Goal: Contribute content

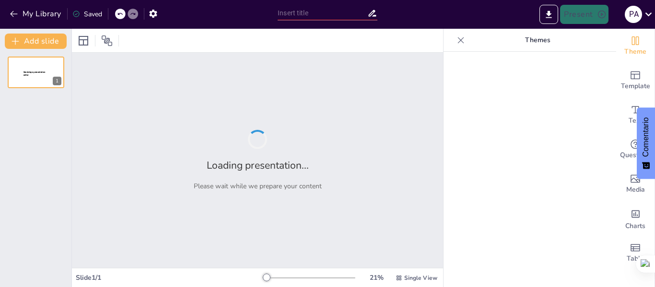
type input "Fundamentos y Principios del [MEDICAL_DATA] Humanista"
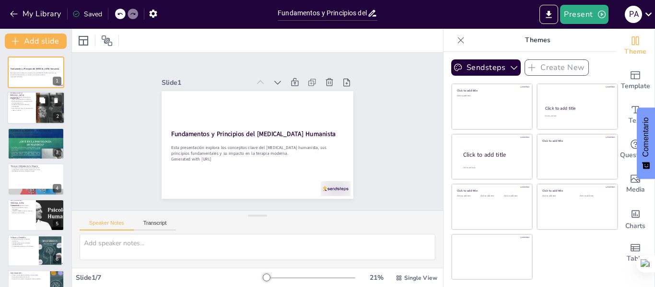
click at [31, 111] on p "Cada individuo tiene la capacidad de crecer y cambiar." at bounding box center [21, 109] width 23 height 3
type textarea "Este punto destaca cómo el [MEDICAL_DATA] humanista prioriza la experiencia per…"
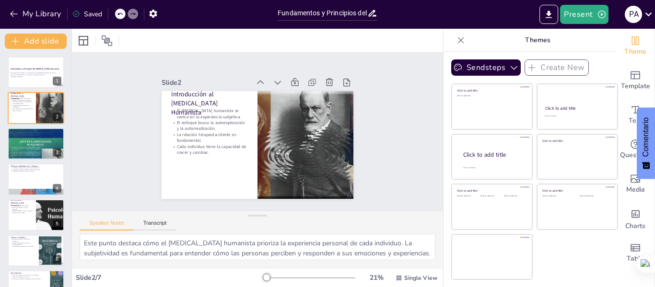
click at [456, 42] on icon at bounding box center [461, 40] width 10 height 10
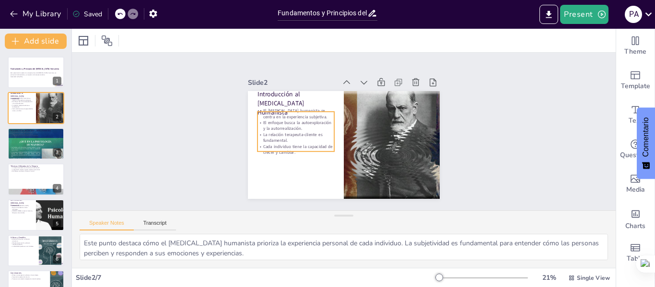
click at [268, 136] on p "La relación terapeuta-cliente es fundamental." at bounding box center [301, 108] width 69 height 55
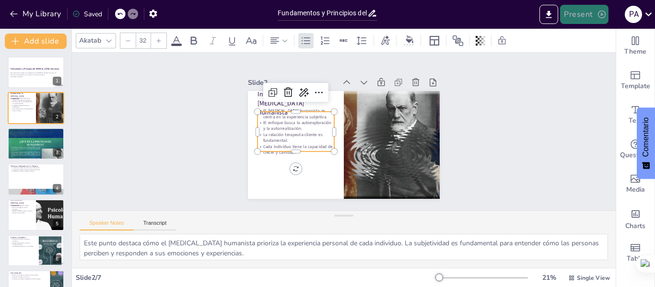
click at [576, 16] on button "Present" at bounding box center [584, 14] width 48 height 19
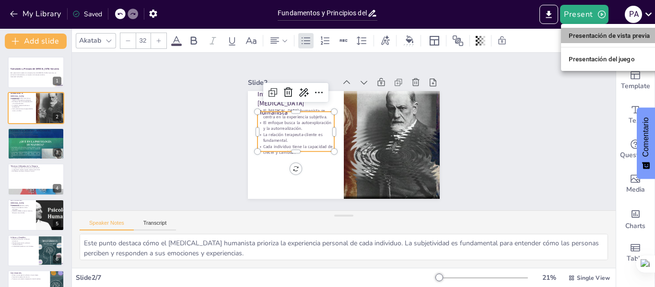
click at [592, 36] on font "Presentación de vista previa" at bounding box center [610, 35] width 82 height 7
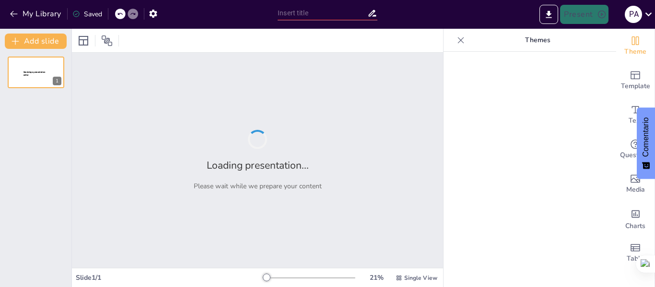
type input "Fundamentos y Principios del [MEDICAL_DATA] Humanista"
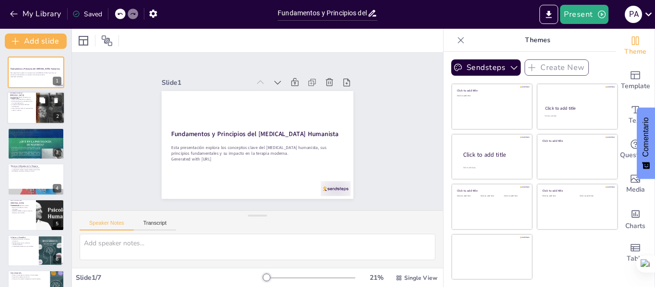
click at [21, 107] on p "La relación terapeuta-cliente es fundamental." at bounding box center [21, 105] width 23 height 3
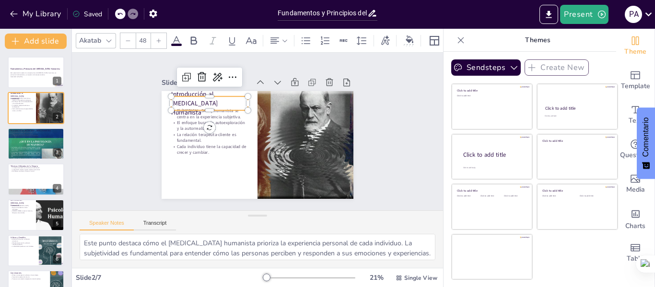
click at [190, 102] on p "Introducción al [MEDICAL_DATA] Humanista" at bounding box center [230, 82] width 80 height 61
click at [183, 102] on p "Introducción al [MEDICAL_DATA] Humanista" at bounding box center [212, 98] width 79 height 35
drag, startPoint x: 234, startPoint y: 103, endPoint x: 166, endPoint y: 107, distance: 68.3
click at [166, 107] on div "El psicoanálisis humanista se centra en la experiencia subjetiva. El enfoque bu…" at bounding box center [256, 145] width 202 height 127
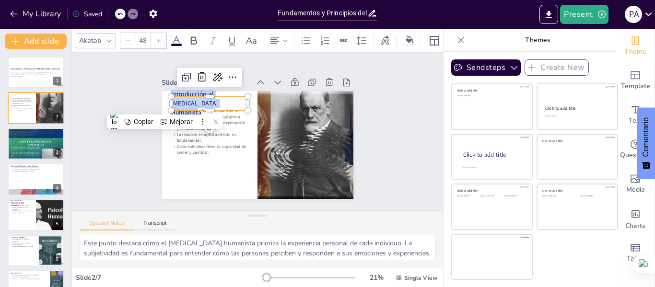
copy p "Introducción al [MEDICAL_DATA] Humanista"
click at [82, 244] on textarea "Este punto destaca cómo el [MEDICAL_DATA] humanista prioriza la experiencia per…" at bounding box center [258, 247] width 356 height 26
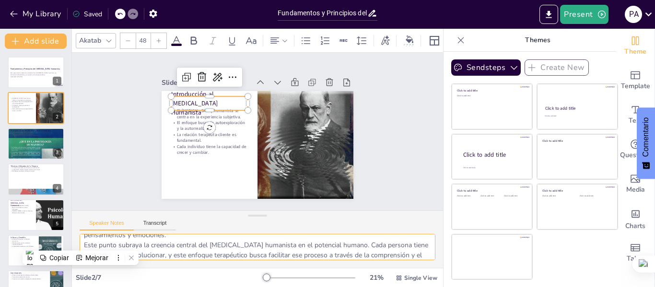
scroll to position [99, 0]
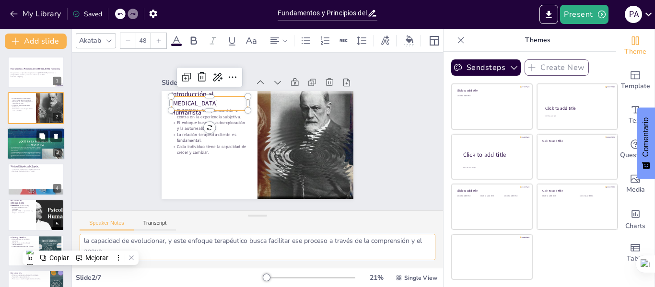
click at [17, 147] on div at bounding box center [36, 144] width 58 height 77
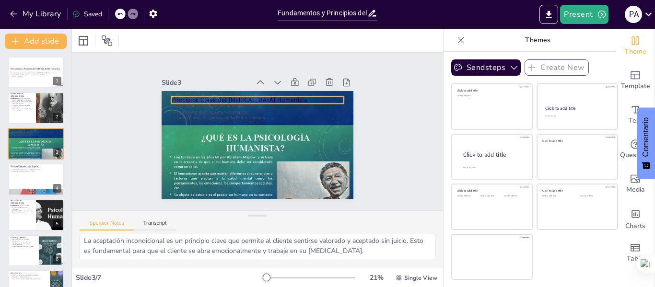
click at [216, 96] on p "Principios Clave del [MEDICAL_DATA] Humanista" at bounding box center [264, 101] width 171 height 45
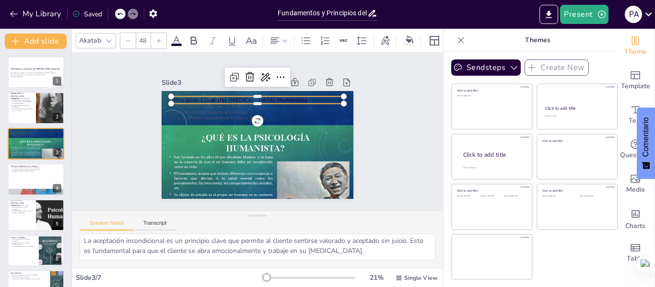
click at [298, 97] on p "Principios Clave del [MEDICAL_DATA] Humanista" at bounding box center [264, 101] width 171 height 45
click at [294, 97] on p "Principios Clave del [MEDICAL_DATA] Humanista" at bounding box center [261, 100] width 173 height 27
click at [294, 97] on p "Principios Clave del [MEDICAL_DATA] Humanista" at bounding box center [267, 102] width 167 height 62
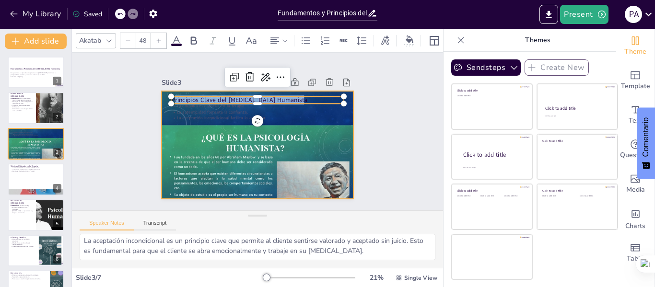
drag, startPoint x: 294, startPoint y: 97, endPoint x: 158, endPoint y: 98, distance: 136.7
click at [158, 98] on div "La empatía es esencial en la terapia. La autenticidad fomenta la confianza. La …" at bounding box center [256, 146] width 202 height 128
copy p "rincipios Clave del Psicoanálisis Humanista"
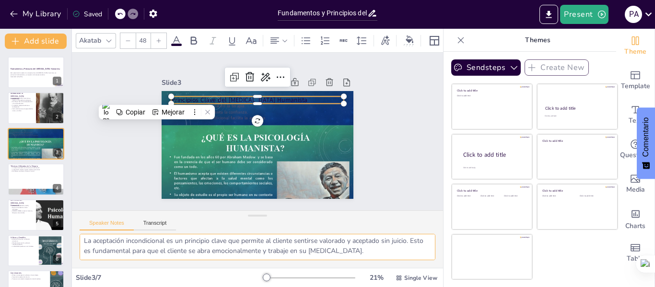
click at [94, 245] on textarea "La empatía es un principio fundamental en el psicoanálisis humanista. Permite a…" at bounding box center [258, 247] width 356 height 26
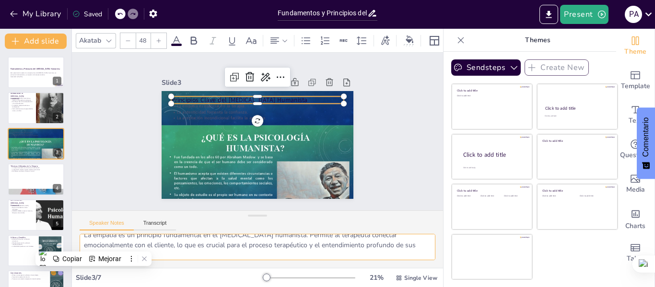
scroll to position [48, 0]
click at [24, 172] on div at bounding box center [36, 179] width 58 height 33
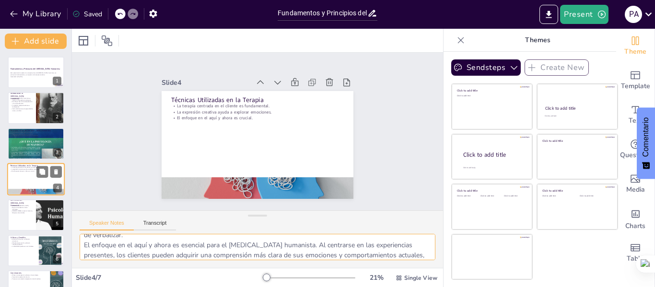
scroll to position [12, 0]
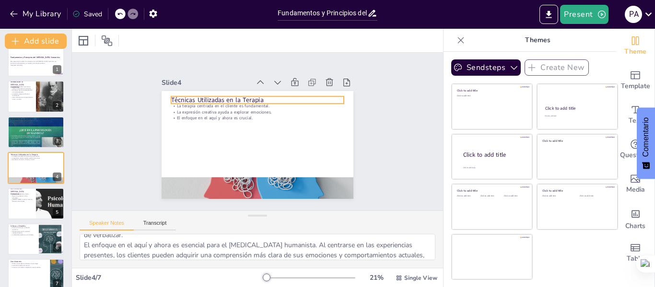
click at [259, 96] on p "Técnicas Utilizadas en la Terapia" at bounding box center [276, 106] width 145 height 109
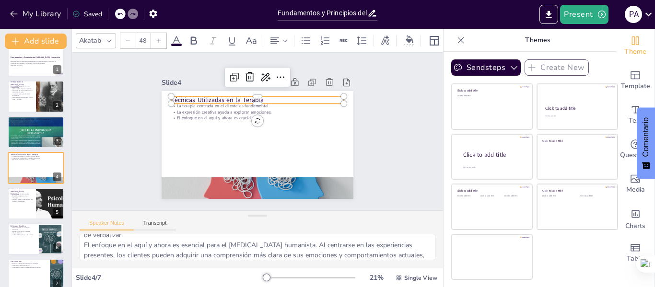
click at [259, 96] on p "Técnicas Utilizadas en la Terapia" at bounding box center [261, 100] width 173 height 27
click at [259, 96] on p "Técnicas Utilizadas en la Terapia" at bounding box center [264, 101] width 171 height 45
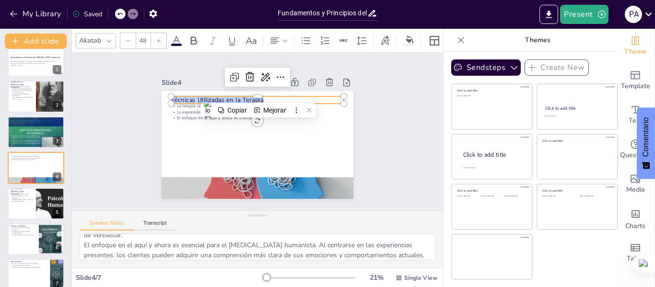
click at [259, 96] on p "Técnicas Utilizadas en la Terapia" at bounding box center [257, 99] width 173 height 9
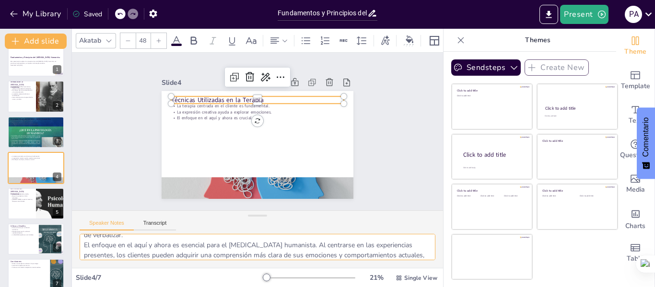
click at [96, 245] on textarea "La terapia centrada en el cliente es una técnica clave en el psicoanálisis huma…" at bounding box center [258, 247] width 356 height 26
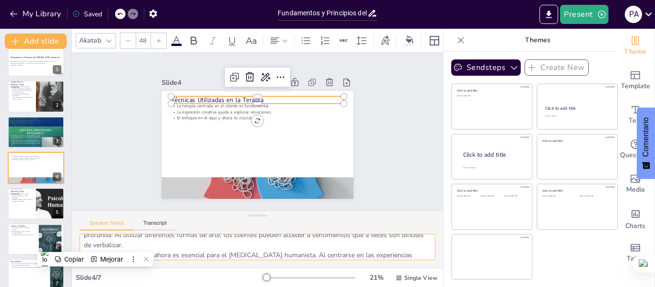
scroll to position [59, 0]
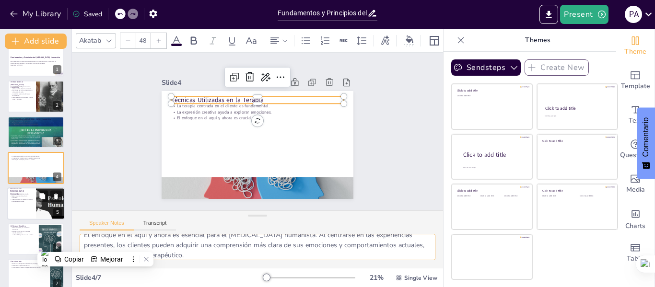
click at [24, 200] on p "[PERSON_NAME] a superar traumas y bloqueos emocionales." at bounding box center [21, 200] width 23 height 3
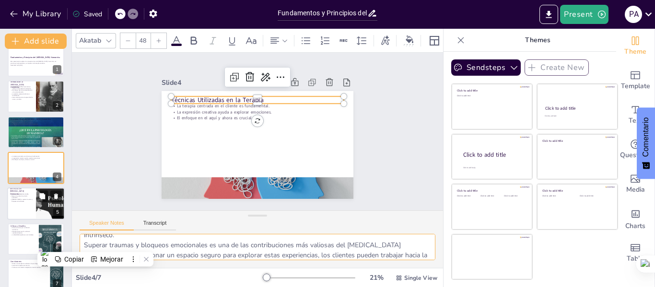
scroll to position [23, 0]
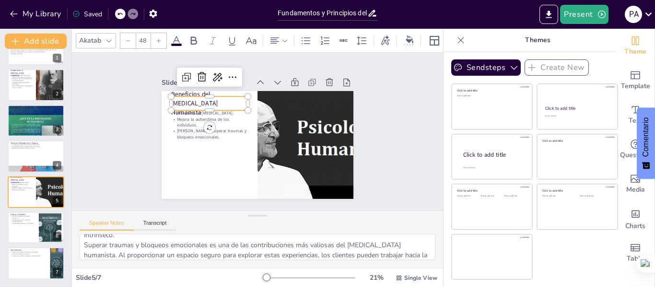
click at [203, 101] on p "Beneficios del [MEDICAL_DATA] Humanista" at bounding box center [212, 98] width 79 height 35
drag, startPoint x: 198, startPoint y: 102, endPoint x: 167, endPoint y: 92, distance: 32.6
click at [167, 92] on div "Promueve el crecimiento personal. Mejora la autoestima de los individuos. Ayuda…" at bounding box center [256, 145] width 202 height 127
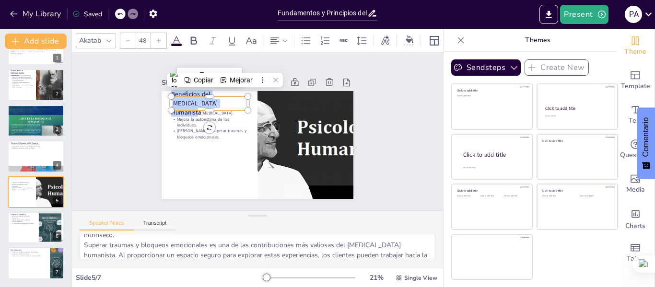
copy p "Beneficios del [MEDICAL_DATA] Humanista"
click at [401, 255] on textarea "El psicoanálisis humanista es conocido por su capacidad para promover el crecim…" at bounding box center [258, 247] width 356 height 26
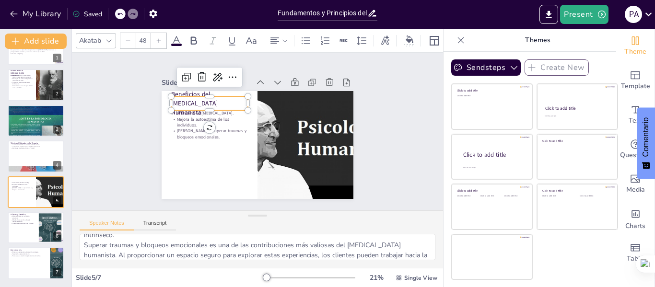
drag, startPoint x: 424, startPoint y: 247, endPoint x: 425, endPoint y: 230, distance: 17.3
click at [425, 230] on div "Speaker Notes Transcript El psicoanálisis humanista es conocido por su capacida…" at bounding box center [257, 240] width 371 height 58
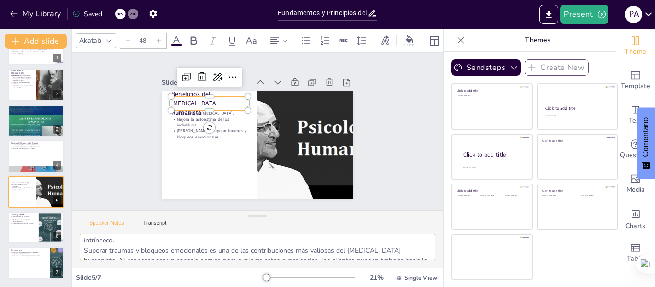
scroll to position [73, 0]
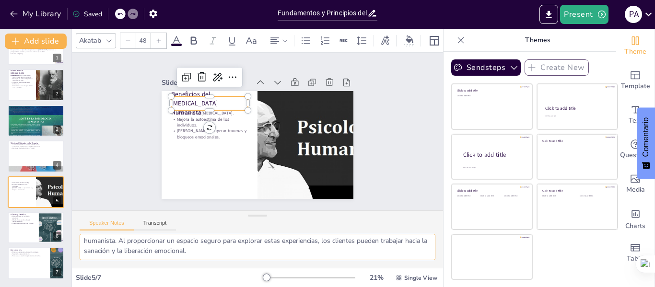
drag, startPoint x: 83, startPoint y: 241, endPoint x: 322, endPoint y: 262, distance: 239.3
click at [322, 262] on div "El psicoanálisis humanista es conocido por su capacidad para promover el crecim…" at bounding box center [257, 251] width 371 height 34
click at [29, 230] on div at bounding box center [36, 228] width 58 height 33
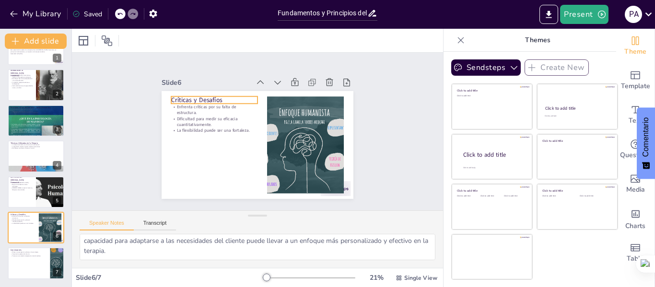
click at [223, 95] on p "Críticas y Desafíos" at bounding box center [222, 92] width 86 height 27
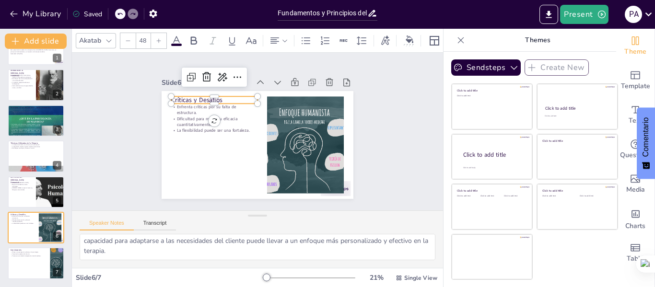
click at [223, 95] on p "Críticas y Desafíos" at bounding box center [218, 96] width 87 height 18
drag, startPoint x: 223, startPoint y: 95, endPoint x: 215, endPoint y: 95, distance: 8.6
click at [215, 95] on p "Críticas y Desafíos" at bounding box center [218, 96] width 87 height 18
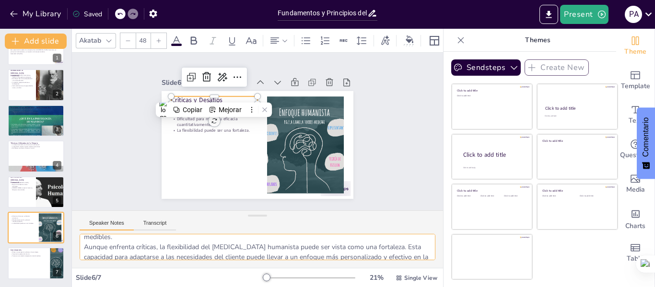
scroll to position [0, 0]
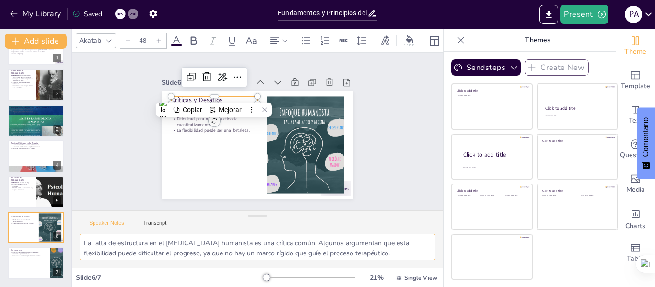
drag, startPoint x: 134, startPoint y: 253, endPoint x: 77, endPoint y: 217, distance: 67.5
click at [77, 217] on div "Speaker Notes Transcript La falta de estructura en el psicoanálisis humanista e…" at bounding box center [257, 240] width 371 height 58
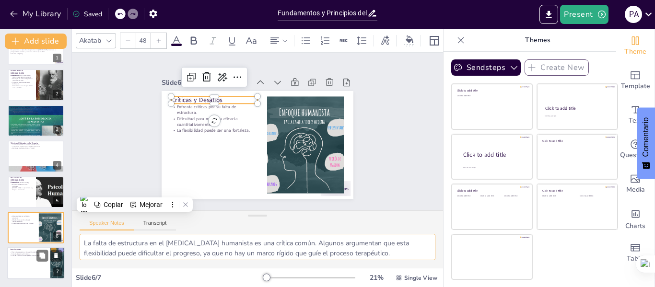
click at [18, 261] on div at bounding box center [36, 263] width 58 height 33
type textarea "Esta perspectiva valiosa del psicoanálisis humanista resalta su relevancia en l…"
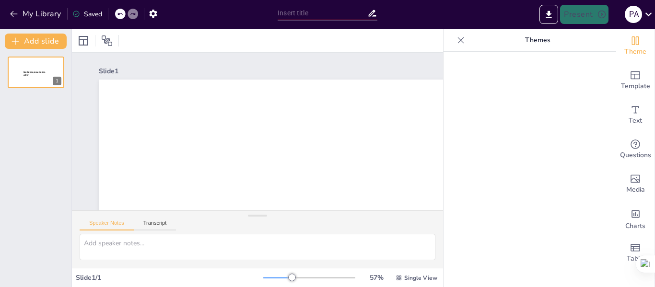
type input "Fundamentos y Principios del Psicoanálisis Humanista"
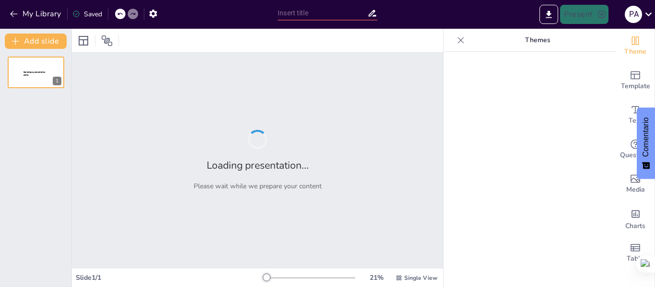
type input "La Familia como Sistema: Fundamentos de la Teoría General de los Sistemas"
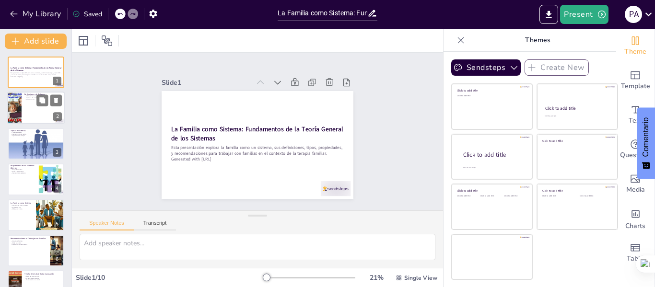
click at [33, 109] on div at bounding box center [36, 108] width 58 height 33
type textarea "La definición de sistema es fundamental para entender cómo funcionan las intera…"
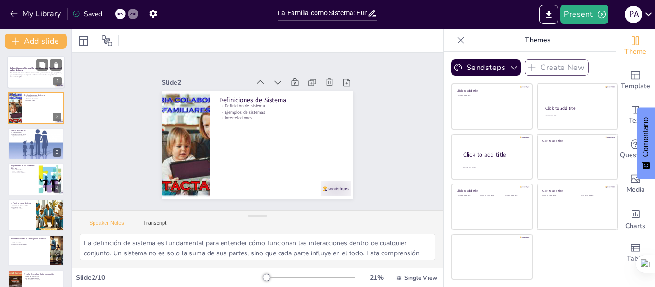
click at [31, 67] on strong "La Familia como Sistema: Fundamentos de la Teoría General de los Sistemas" at bounding box center [36, 69] width 52 height 5
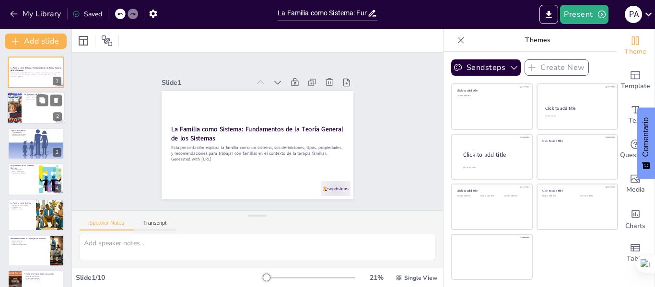
click at [32, 109] on div at bounding box center [36, 108] width 58 height 33
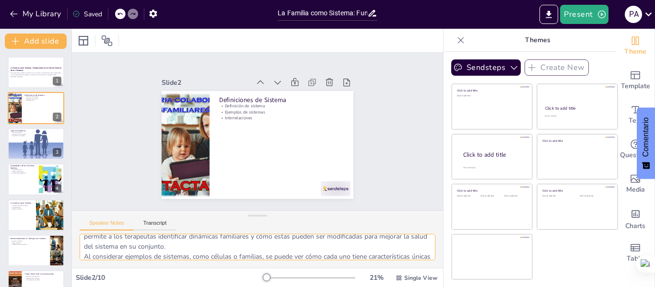
scroll to position [83, 0]
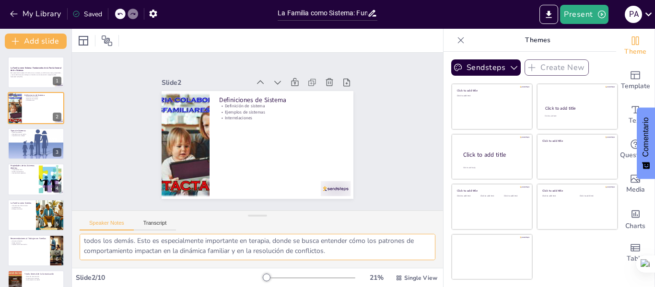
drag, startPoint x: 83, startPoint y: 246, endPoint x: 362, endPoint y: 259, distance: 278.4
click at [362, 259] on textarea "La definición de sistema es fundamental para entender cómo funcionan las intera…" at bounding box center [258, 247] width 356 height 26
click at [24, 144] on div at bounding box center [36, 144] width 58 height 33
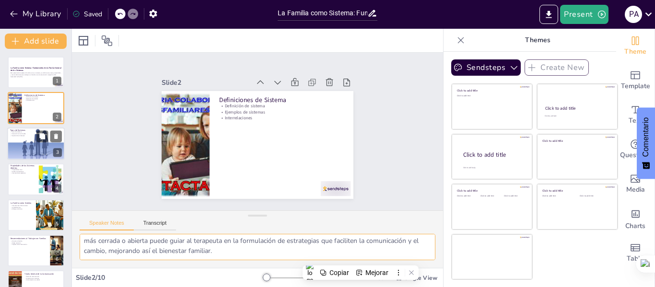
scroll to position [73, 0]
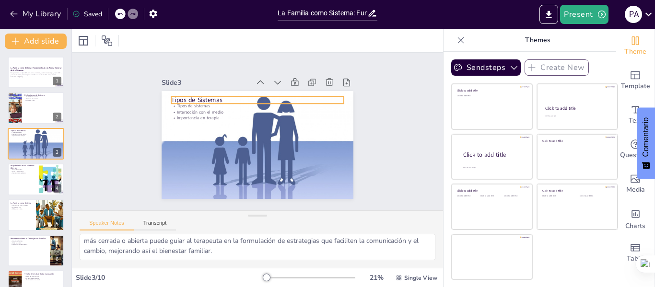
click at [196, 95] on p "Tipos de Sistemas" at bounding box center [273, 104] width 154 height 94
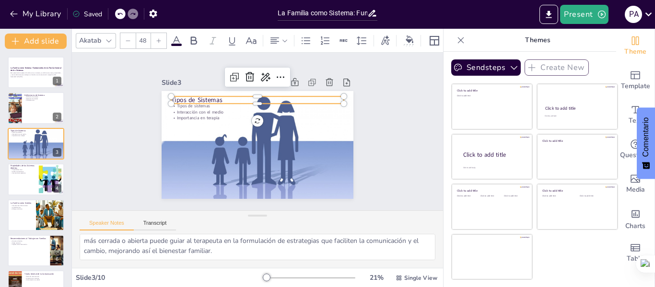
click at [219, 95] on p "Tipos de Sistemas" at bounding box center [264, 101] width 171 height 45
click at [219, 96] on p "Tipos de Sistemas" at bounding box center [261, 100] width 173 height 27
click at [219, 96] on p "Tipos de Sistemas" at bounding box center [264, 101] width 171 height 45
drag, startPoint x: 219, startPoint y: 96, endPoint x: 161, endPoint y: 98, distance: 57.6
click at [161, 98] on div "Tipos de sistemas Interacción con el medio Importancia en terapia Tipos de Sist…" at bounding box center [251, 144] width 219 height 176
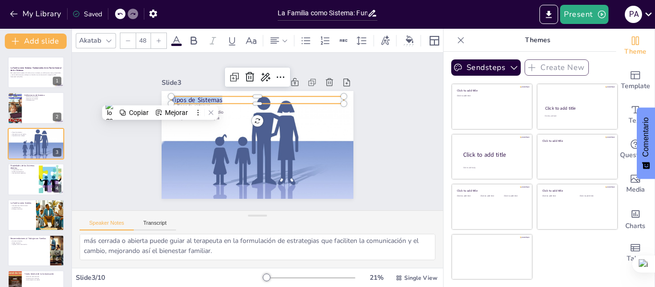
copy p "Tipos de Sistemas"
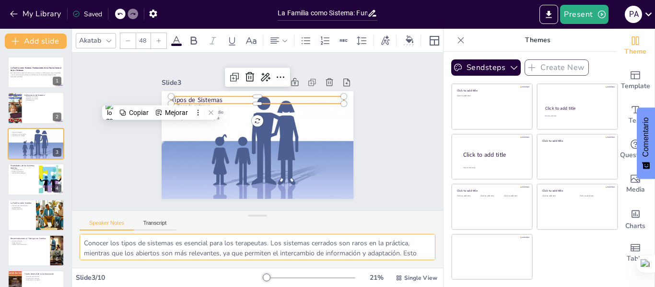
drag, startPoint x: 276, startPoint y: 251, endPoint x: 75, endPoint y: 230, distance: 201.6
click at [75, 230] on div "Speaker Notes Transcript Conocer los tipos de sistemas es esencial para los ter…" at bounding box center [257, 240] width 371 height 58
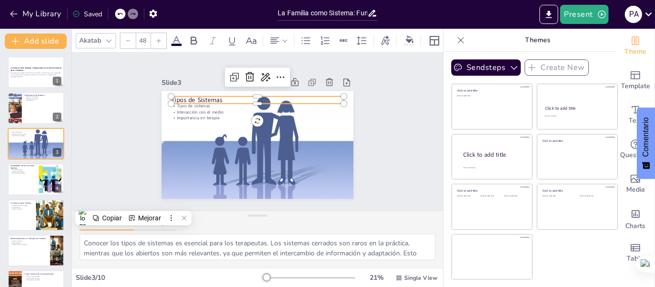
click at [0, 0] on sider-quick-compose-btn at bounding box center [0, 0] width 0 height 0
click at [206, 256] on textarea "Conocer los tipos de sistemas es esencial para los terapeutas. Los sistemas cer…" at bounding box center [258, 247] width 356 height 26
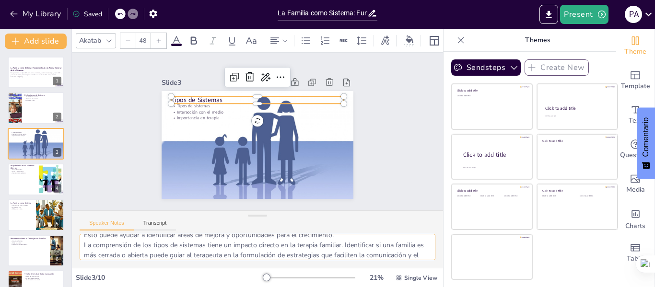
scroll to position [69, 0]
click at [27, 185] on div at bounding box center [36, 179] width 58 height 33
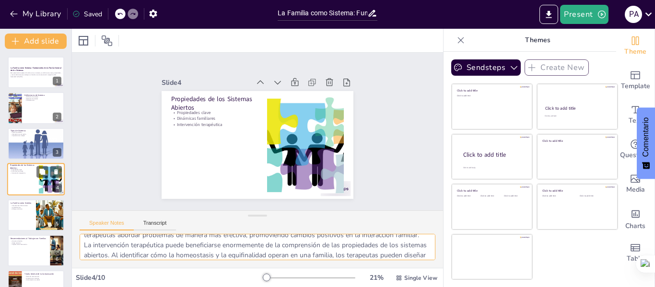
scroll to position [12, 0]
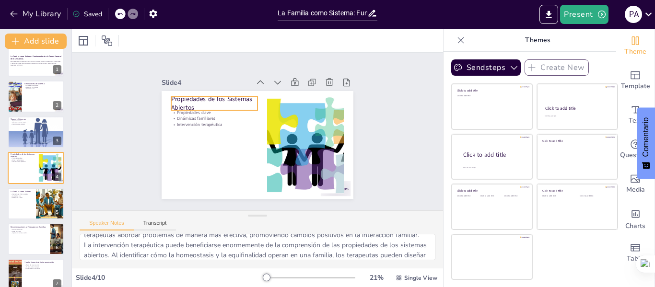
click at [194, 102] on p "Propiedades de los Sistemas Abiertos" at bounding box center [221, 94] width 88 height 35
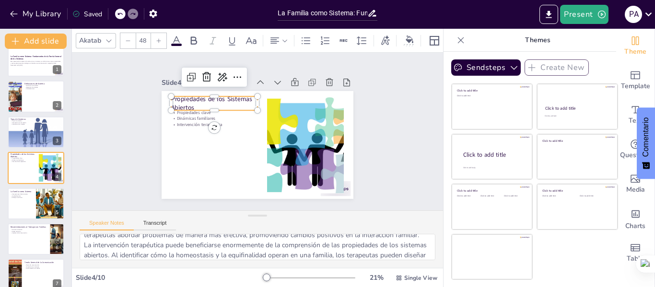
click at [191, 102] on p "Propiedades de los Sistemas Abiertos" at bounding box center [221, 94] width 88 height 35
click at [23, 205] on div at bounding box center [36, 204] width 58 height 33
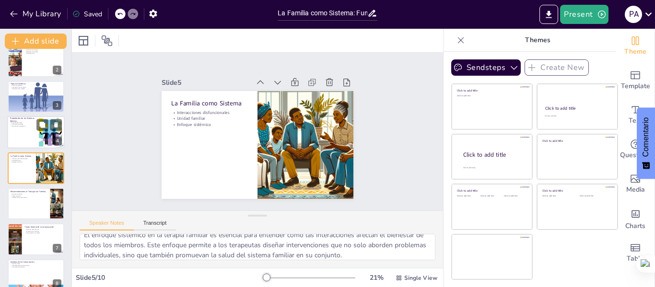
click at [21, 130] on div at bounding box center [36, 132] width 58 height 33
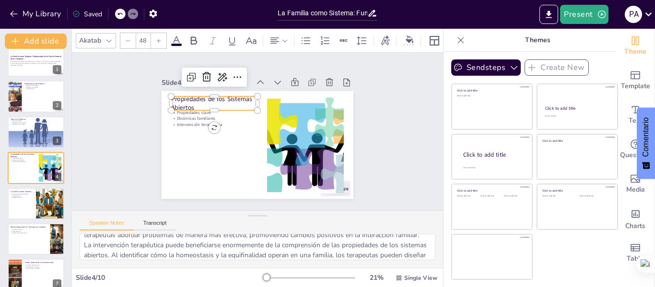
click at [196, 99] on p "Propiedades de los Sistemas Abiertos" at bounding box center [218, 99] width 88 height 27
click at [195, 102] on p "Propiedades de los Sistemas Abiertos" at bounding box center [237, 87] width 84 height 59
click at [191, 102] on p "Propiedades de los Sistemas Abiertos" at bounding box center [223, 95] width 88 height 35
click at [191, 102] on p "Propiedades de los Sistemas Abiertos" at bounding box center [217, 103] width 86 height 18
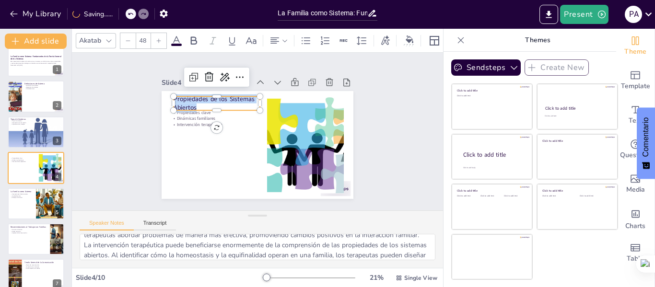
drag, startPoint x: 191, startPoint y: 102, endPoint x: 168, endPoint y: 94, distance: 23.7
click at [168, 94] on div "Propiedades clave Dinámicas familiares Intervención terapéutica Propiedades de …" at bounding box center [255, 144] width 210 height 145
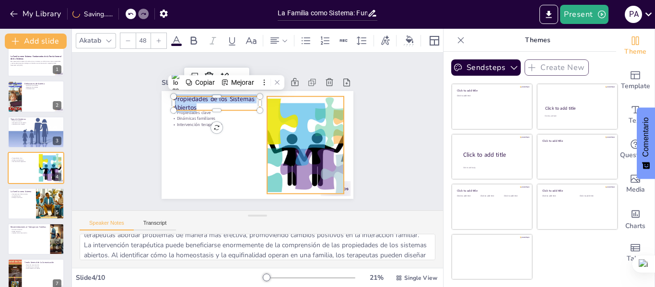
copy p "Propiedades de los Sistemas Abiertos"
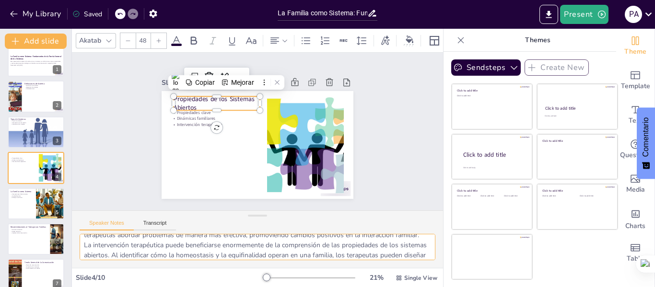
click at [205, 250] on textarea "Las propiedades de los sistemas abiertos son fundamentales para entender cómo f…" at bounding box center [258, 247] width 356 height 26
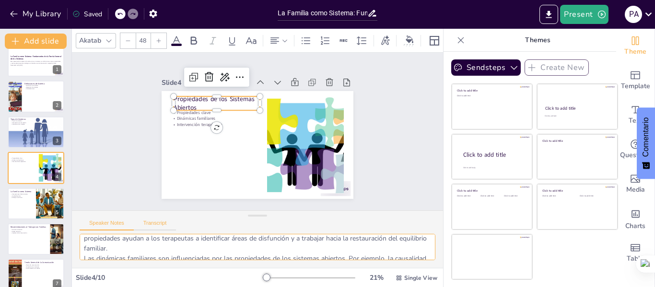
scroll to position [0, 0]
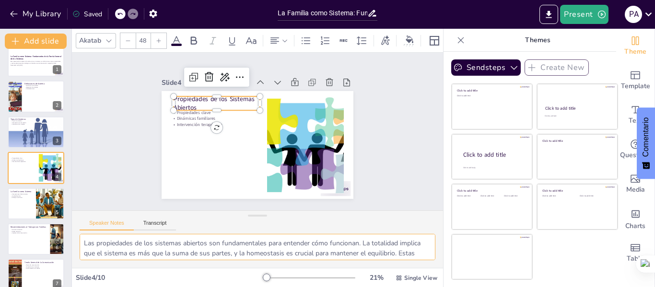
drag, startPoint x: 357, startPoint y: 252, endPoint x: 64, endPoint y: 228, distance: 294.0
click at [64, 228] on div "Document fonts Akatab Recently used Mulish Popular fonts Lato Montserrat Open S…" at bounding box center [327, 158] width 655 height 259
click at [19, 203] on div at bounding box center [36, 204] width 58 height 33
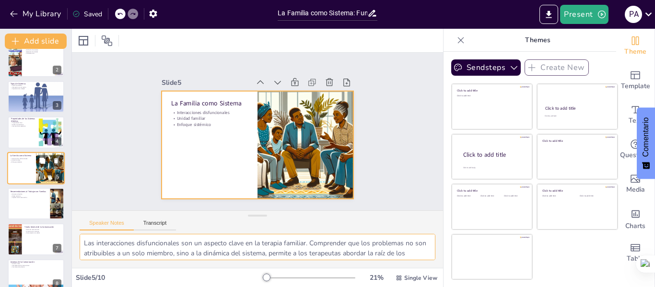
click at [22, 172] on div at bounding box center [36, 168] width 58 height 33
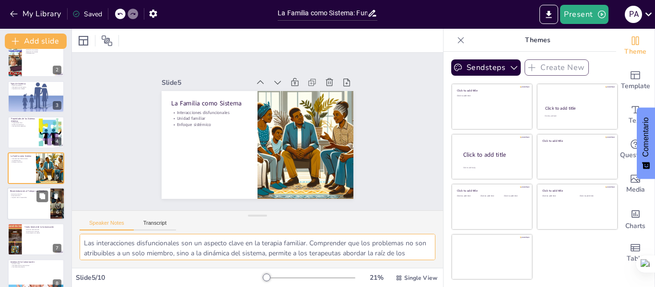
click at [22, 215] on div at bounding box center [36, 204] width 58 height 33
type textarea "La estructura familiar es un aspecto clave a considerar en la terapia. Comprend…"
